Goal: Task Accomplishment & Management: Use online tool/utility

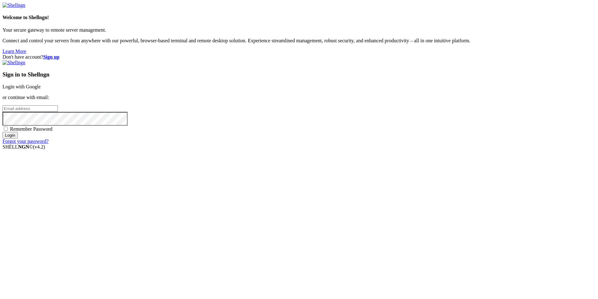
click at [58, 112] on input "email" at bounding box center [30, 108] width 55 height 7
type input "j.parra70@alumnos.santotomas.cl"
click at [3, 132] on input "Login" at bounding box center [10, 135] width 15 height 7
click at [25, 8] on img at bounding box center [14, 6] width 23 height 6
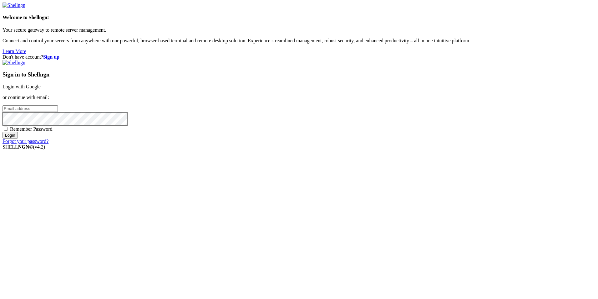
click at [58, 112] on input "email" at bounding box center [30, 108] width 55 height 7
type input "[EMAIL_ADDRESS][DOMAIN_NAME]"
click at [3, 132] on input "Login" at bounding box center [10, 135] width 15 height 7
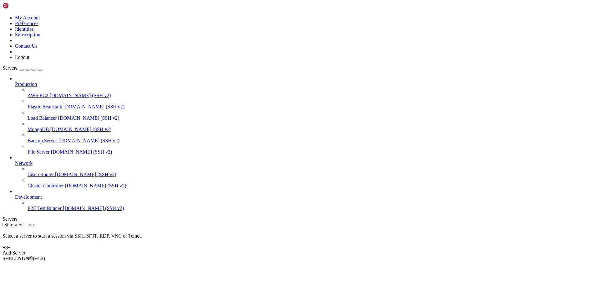
click at [21, 69] on div "button" at bounding box center [21, 69] width 0 height 0
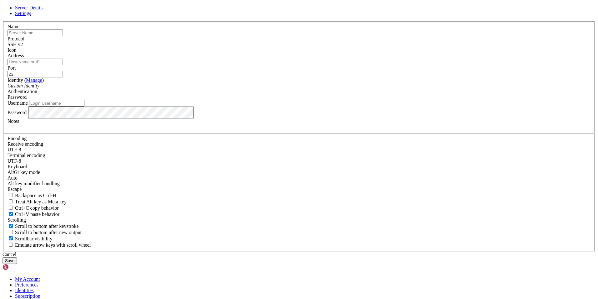
click at [63, 36] on input "text" at bounding box center [35, 32] width 55 height 7
type input "Server01"
click at [63, 65] on input "Address" at bounding box center [35, 62] width 55 height 7
type input "admistrador"
click at [249, 89] on div "Custom Identity" at bounding box center [299, 86] width 583 height 6
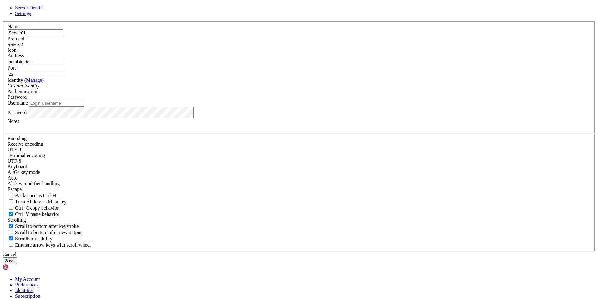
click at [63, 65] on input "admistrador" at bounding box center [35, 62] width 55 height 7
click at [84, 106] on input "Username" at bounding box center [56, 103] width 55 height 7
type input "A"
type input "admistrador"
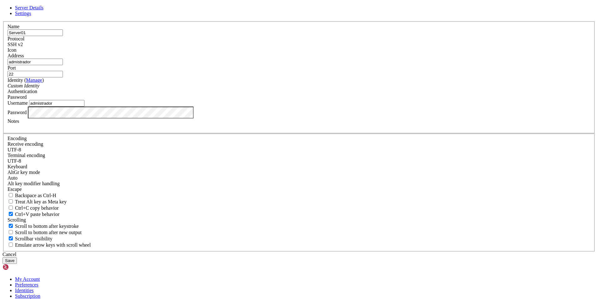
click at [63, 65] on input "admistrador" at bounding box center [35, 62] width 55 height 7
type input "Server_Group"
click at [17, 257] on button "Save" at bounding box center [10, 260] width 14 height 7
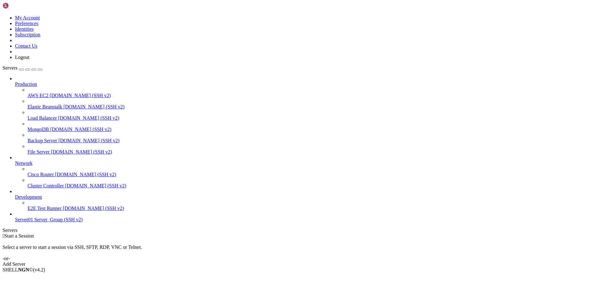
click at [38, 222] on span "Server_Group (SSH v2)" at bounding box center [58, 219] width 48 height 5
click at [32, 277] on span "Connect" at bounding box center [23, 279] width 17 height 5
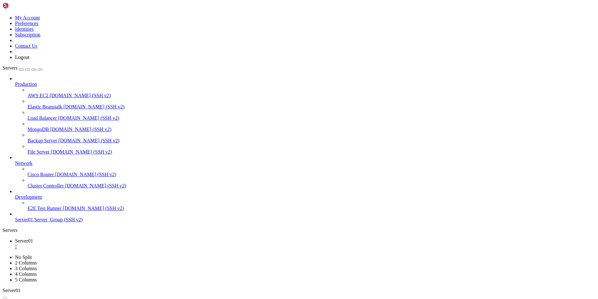
click at [33, 222] on span "Server01" at bounding box center [24, 219] width 18 height 5
click at [33, 238] on span "Server01" at bounding box center [24, 240] width 18 height 5
click at [33, 249] on span "Server01" at bounding box center [24, 251] width 18 height 5
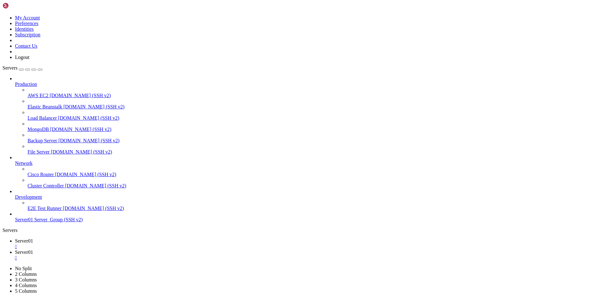
click at [150, 255] on div "" at bounding box center [305, 258] width 581 height 6
click at [43, 222] on span "Server_Group (SSH v2)" at bounding box center [58, 219] width 48 height 5
click at [111, 243] on div "" at bounding box center [305, 246] width 581 height 6
click at [3, 15] on link at bounding box center [3, 15] width 0 height 0
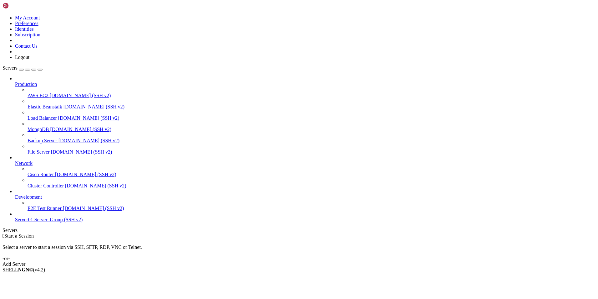
click at [141, 233] on div " Start a Session Select a server to start a session via SSH, SFTP, RDP, VNC or…" at bounding box center [299, 250] width 593 height 34
click at [17, 65] on span "Servers" at bounding box center [10, 67] width 15 height 5
click at [21, 69] on div "button" at bounding box center [21, 69] width 0 height 0
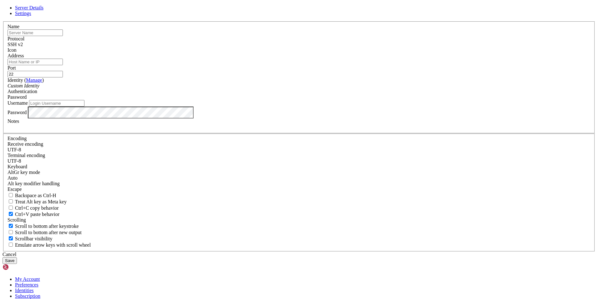
click at [63, 36] on input "text" at bounding box center [35, 32] width 55 height 7
type input "Servidor01"
click at [63, 65] on input "Address" at bounding box center [35, 62] width 55 height 7
type input "Server_Group"
type input "admistrador"
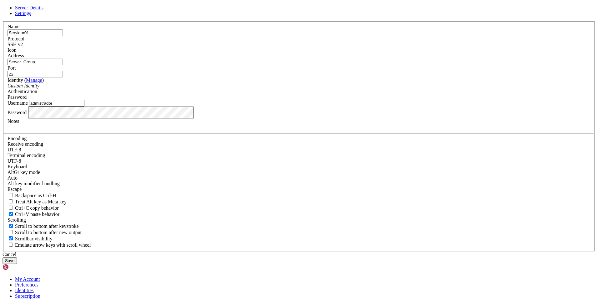
click at [268, 89] on div "Custom Identity" at bounding box center [299, 86] width 583 height 6
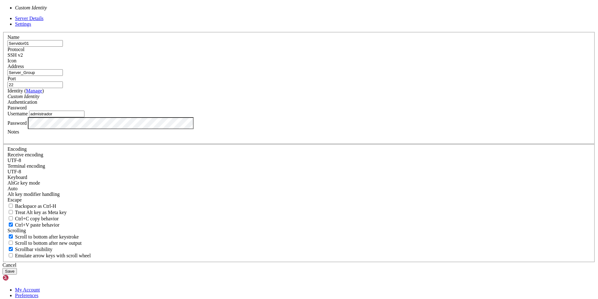
click at [39, 99] on span at bounding box center [39, 96] width 0 height 5
click at [252, 99] on div "Custom Identity" at bounding box center [299, 97] width 583 height 6
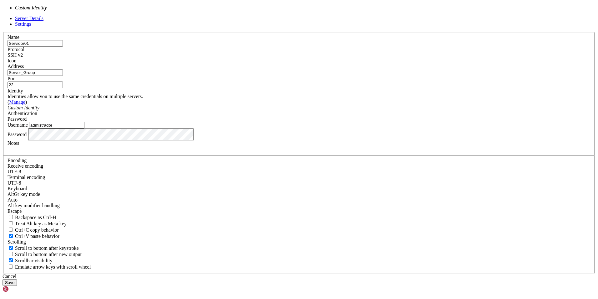
click at [23, 93] on icon at bounding box center [23, 90] width 0 height 5
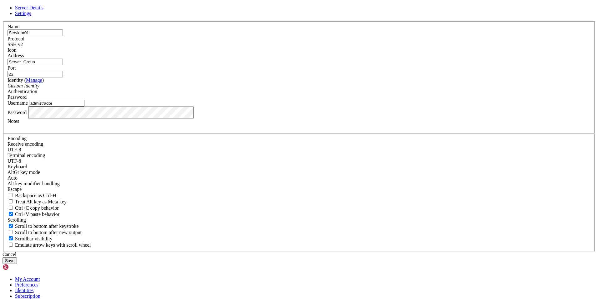
click at [17, 257] on button "Save" at bounding box center [10, 260] width 14 height 7
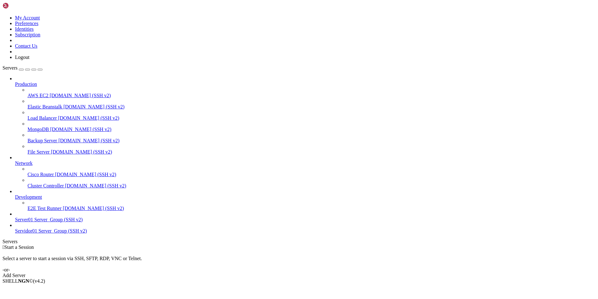
click at [42, 233] on span "Server_Group (SSH v2)" at bounding box center [62, 230] width 48 height 5
click at [70, 288] on li "Connect" at bounding box center [43, 291] width 57 height 6
click at [21, 69] on div "button" at bounding box center [21, 69] width 0 height 0
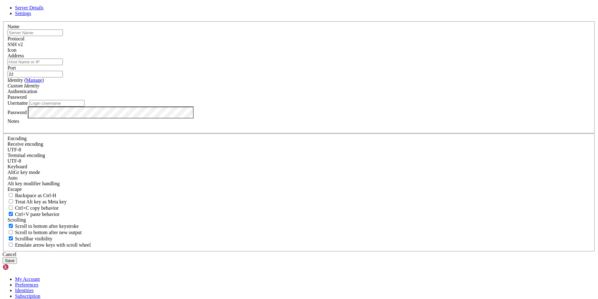
click at [63, 36] on input "text" at bounding box center [35, 32] width 55 height 7
type input "MV1"
click at [63, 65] on input "Address" at bounding box center [35, 62] width 55 height 7
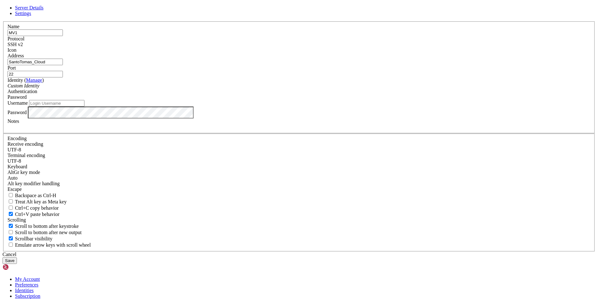
type input "SantoTomas_Cloud"
click at [84, 106] on input "Username" at bounding box center [56, 103] width 55 height 7
type input "jp"
click at [17, 257] on button "Save" at bounding box center [10, 260] width 14 height 7
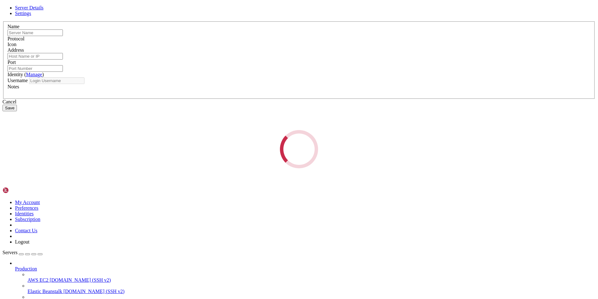
type input "MV1"
type input "SantoTomas_Cloud"
type input "22"
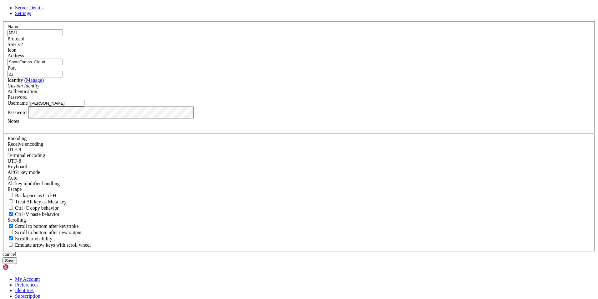
type input "[PERSON_NAME]"
click at [17, 257] on button "Save" at bounding box center [10, 260] width 14 height 7
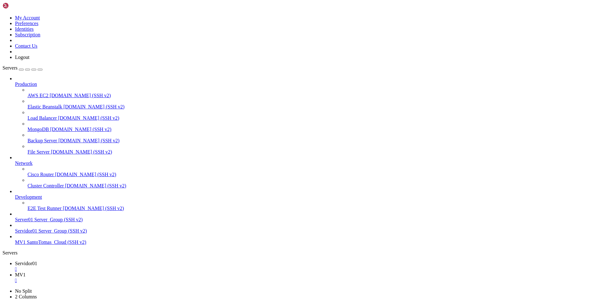
click at [26, 244] on span "MV1" at bounding box center [20, 241] width 11 height 5
click at [175, 288] on div "" at bounding box center [305, 291] width 581 height 6
click at [144, 277] on div "" at bounding box center [305, 280] width 581 height 6
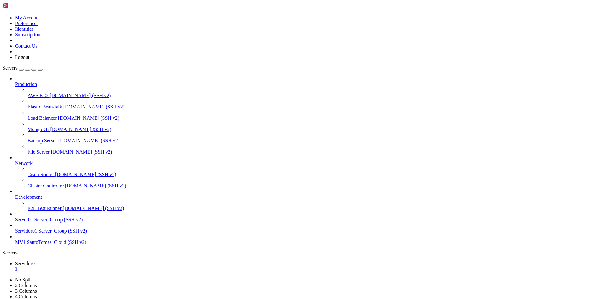
click at [117, 266] on div "" at bounding box center [305, 269] width 581 height 6
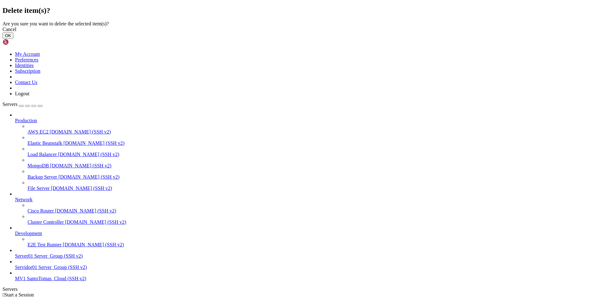
drag, startPoint x: 368, startPoint y: 171, endPoint x: 359, endPoint y: 172, distance: 9.7
click at [13, 39] on button "OK" at bounding box center [8, 35] width 11 height 7
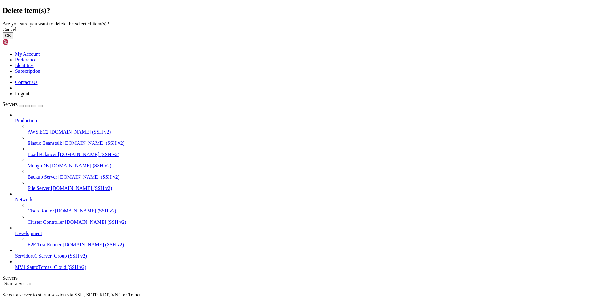
drag, startPoint x: 376, startPoint y: 171, endPoint x: 271, endPoint y: 201, distance: 109.4
click at [13, 39] on button "OK" at bounding box center [8, 35] width 11 height 7
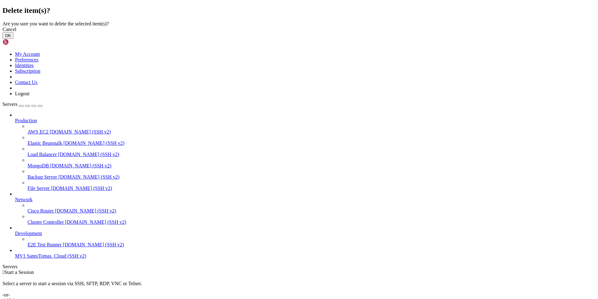
click at [13, 39] on button "OK" at bounding box center [8, 35] width 11 height 7
